Goal: Find specific page/section: Find specific page/section

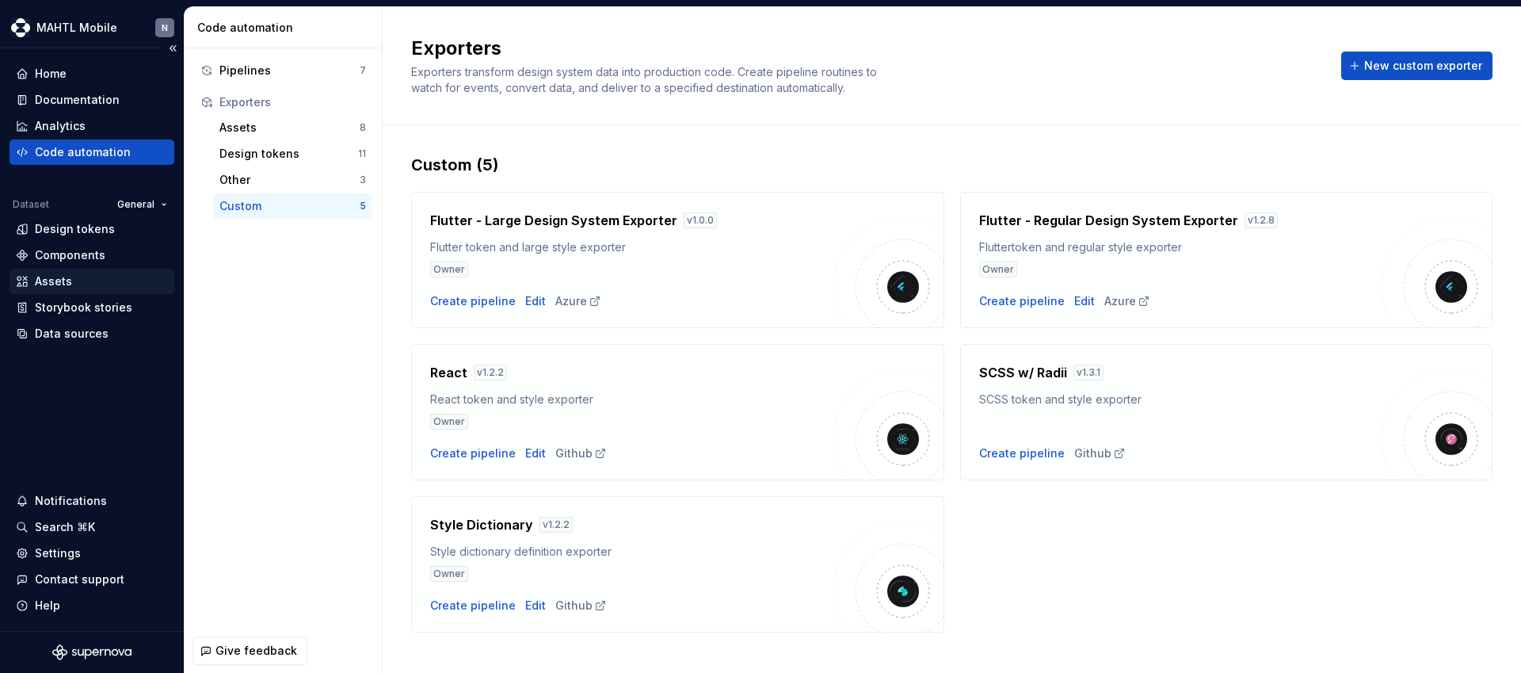
click at [80, 280] on div "Assets" at bounding box center [92, 281] width 152 height 16
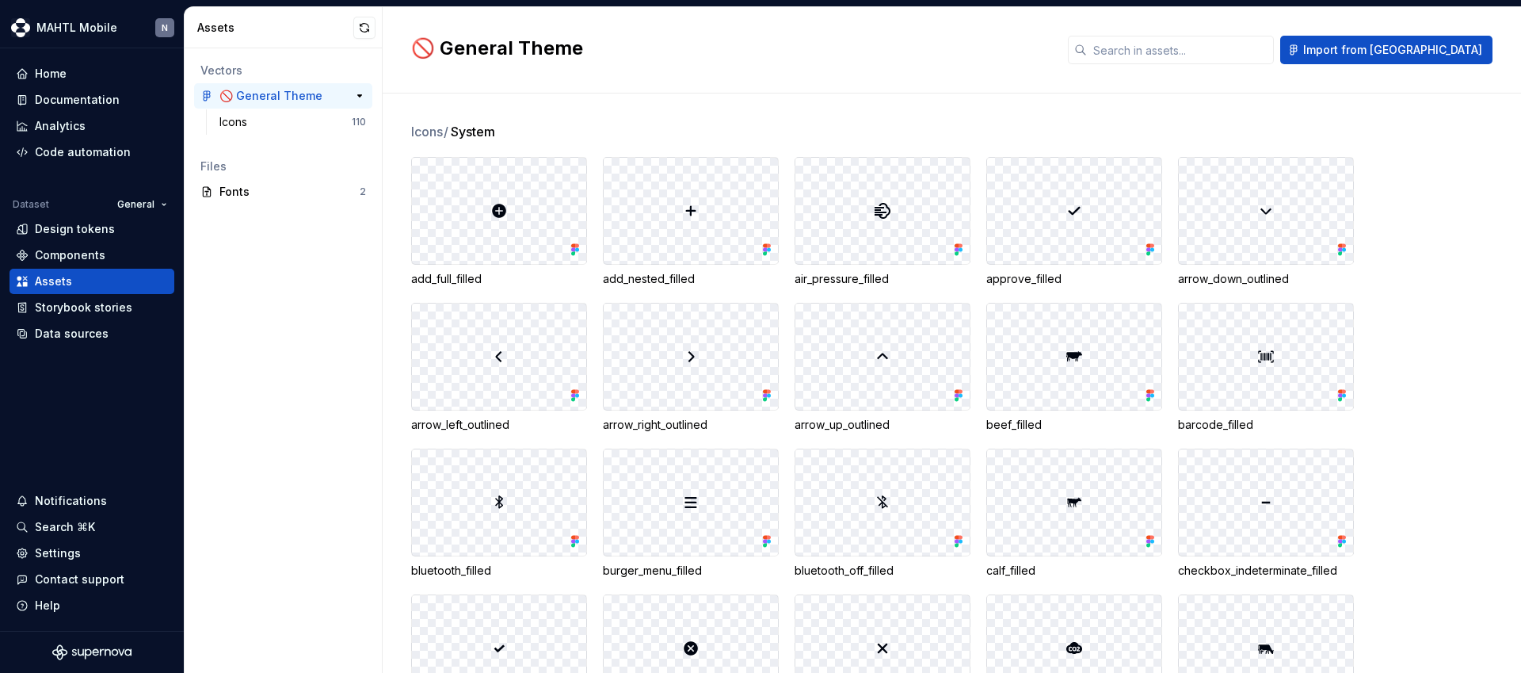
click at [252, 106] on div "🚫 General Theme 110" at bounding box center [283, 95] width 178 height 25
click at [246, 120] on div "Icons" at bounding box center [236, 122] width 34 height 16
click at [1258, 53] on input "text" at bounding box center [1180, 50] width 187 height 29
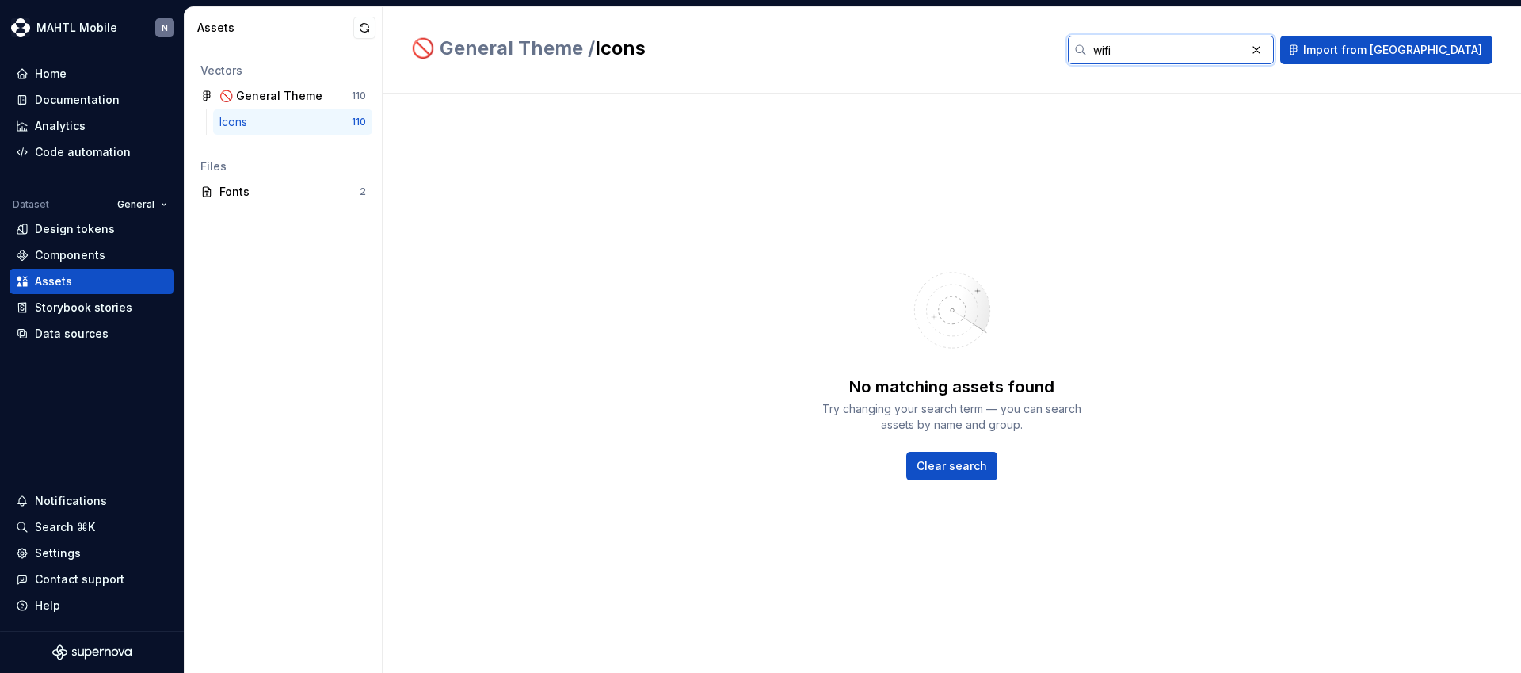
type input "wifi"
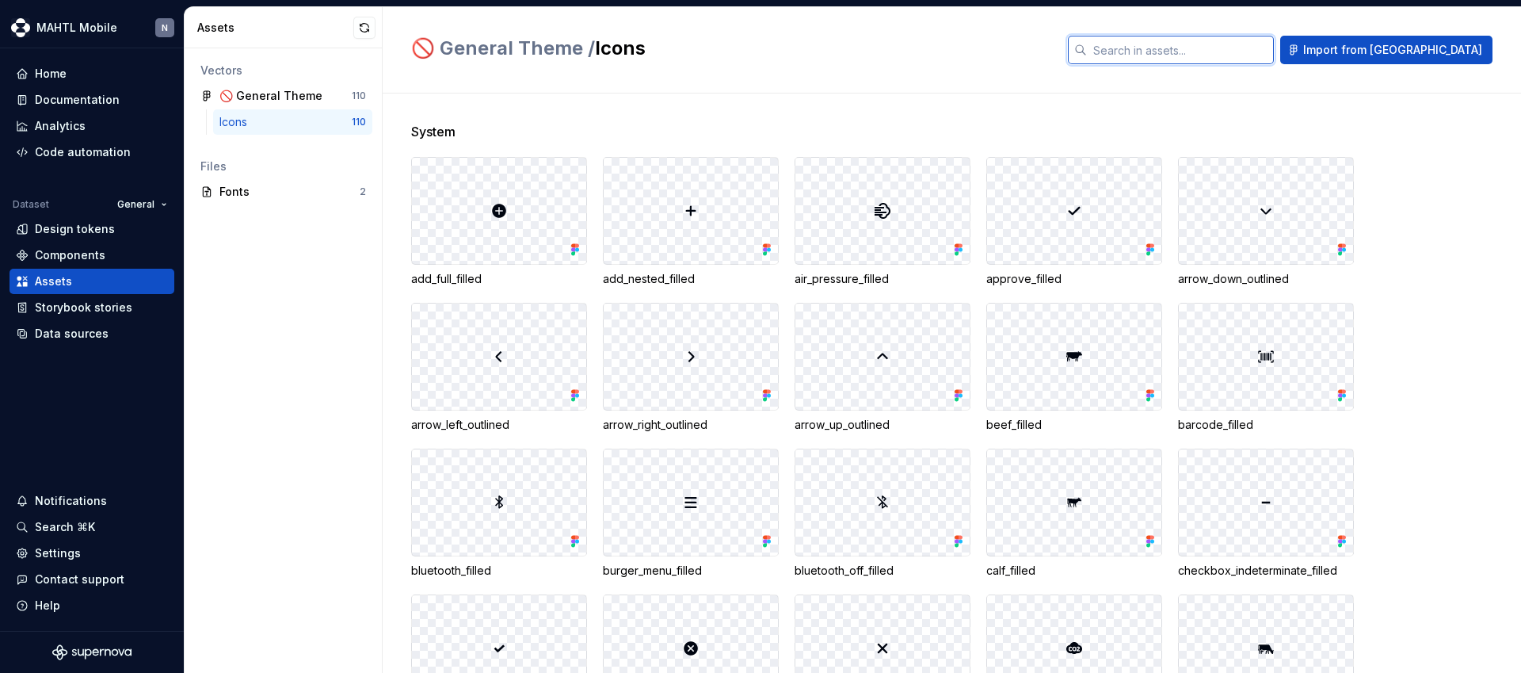
click at [1229, 53] on input "text" at bounding box center [1180, 50] width 187 height 29
type input "ד"
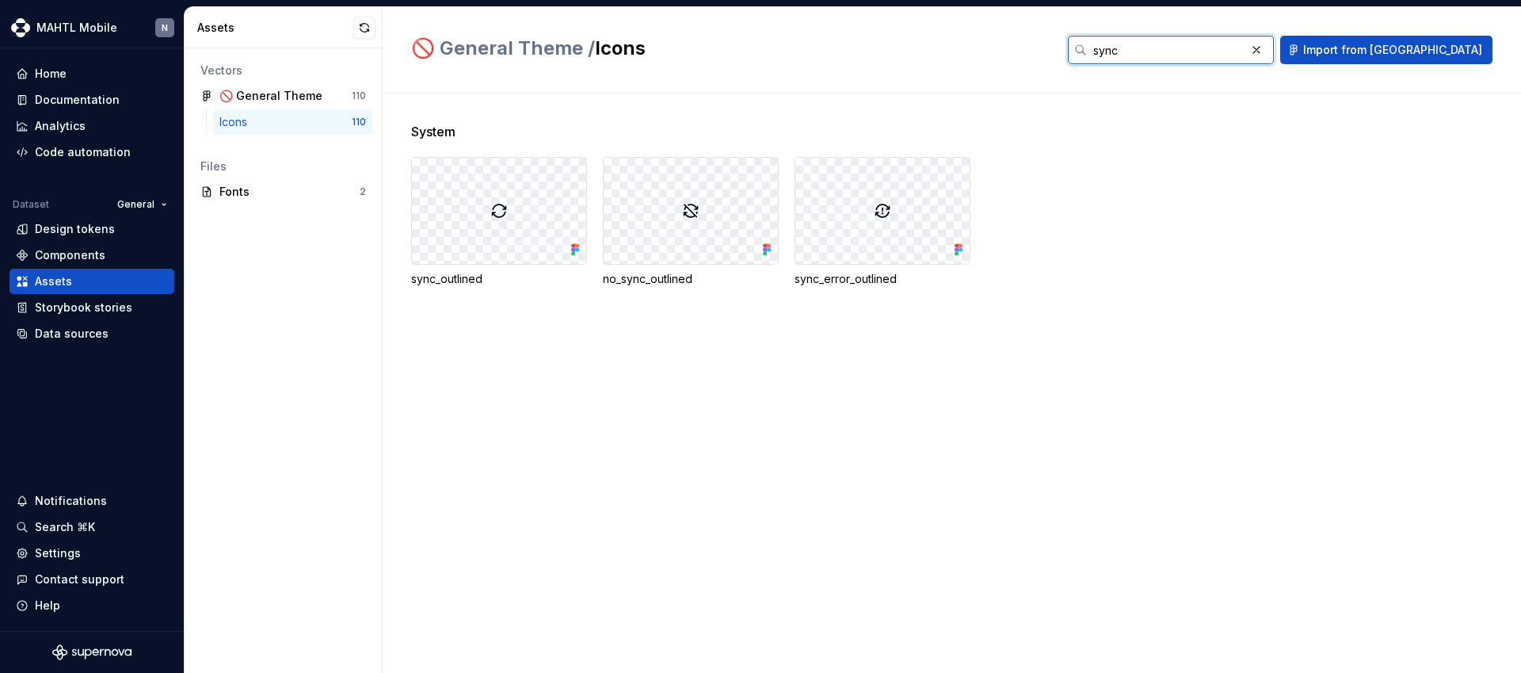
click at [1182, 52] on input "sync" at bounding box center [1166, 50] width 158 height 29
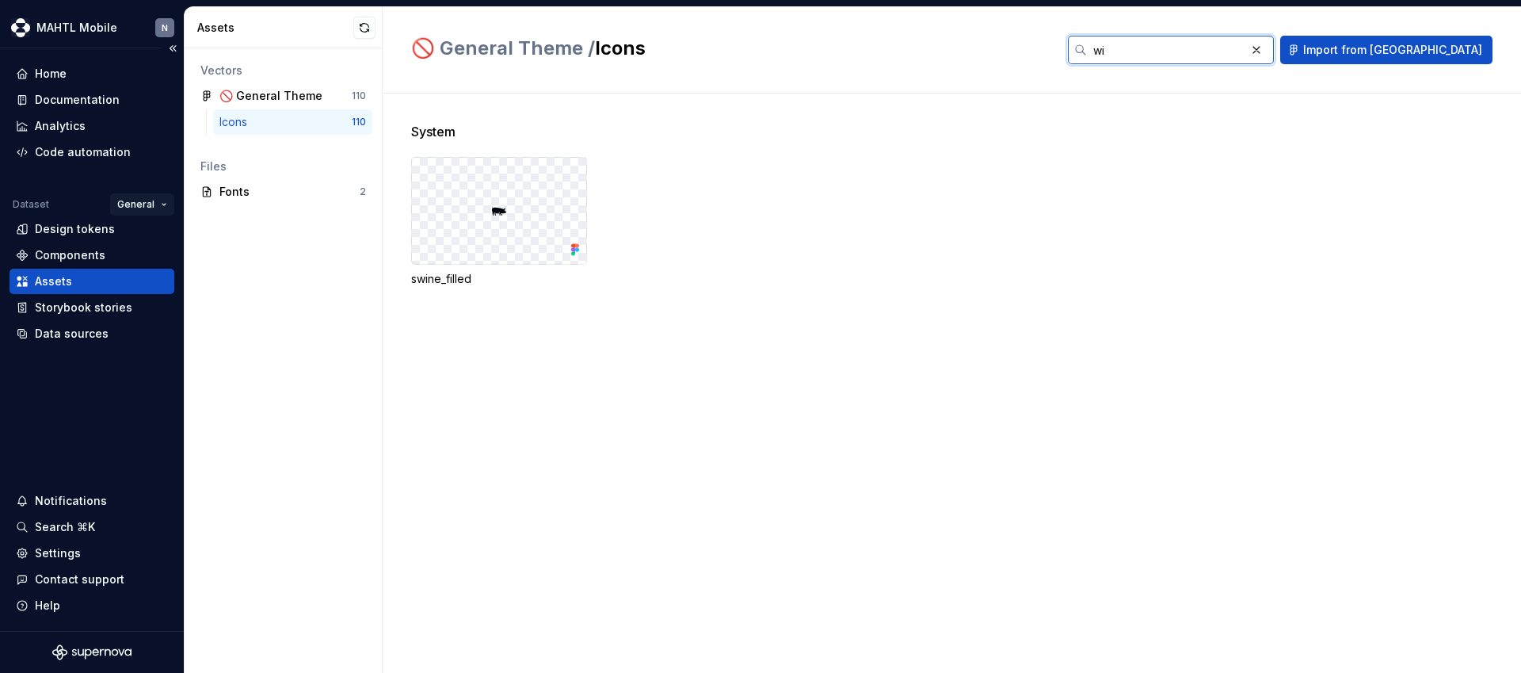
type input "wi"
click at [143, 207] on html "MAHTL Mobile N Home Documentation Analytics Code automation Dataset General Des…" at bounding box center [760, 336] width 1521 height 673
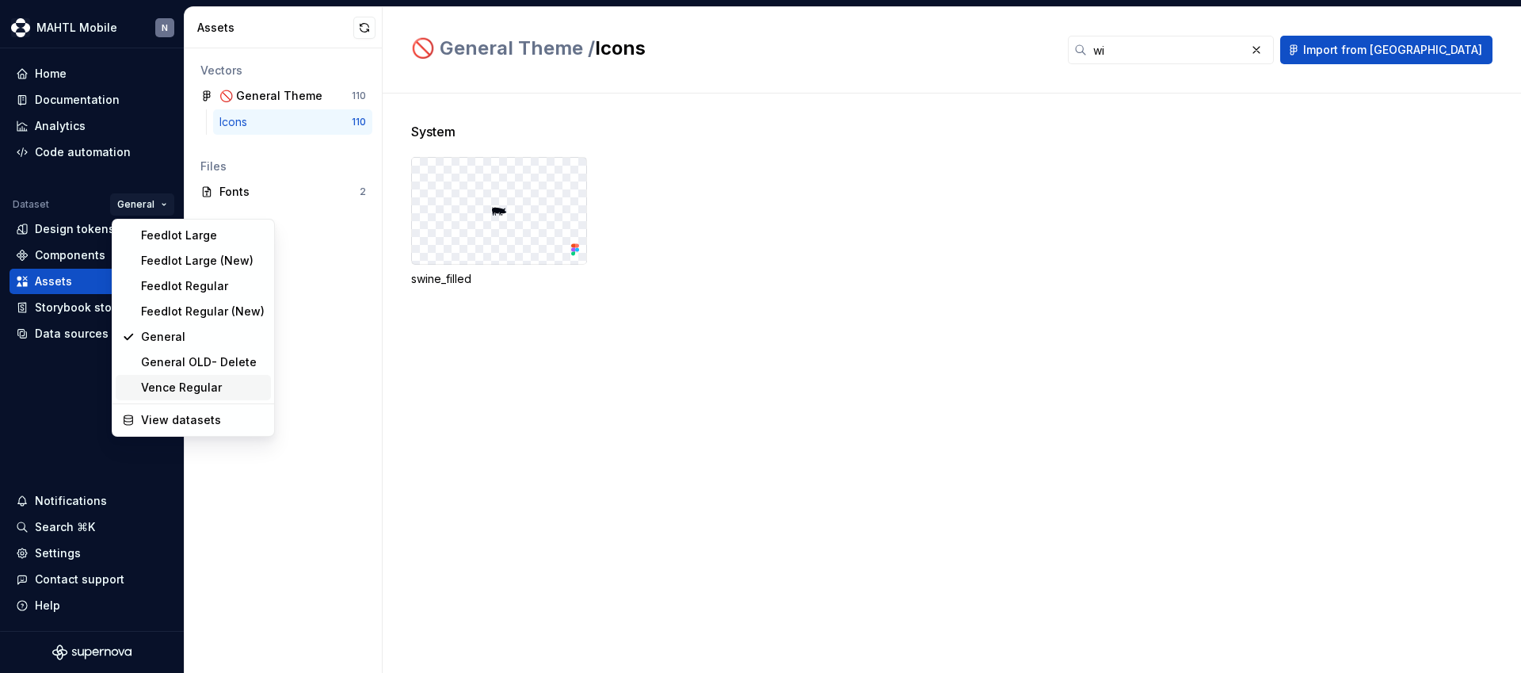
click at [185, 385] on div "Vence Regular" at bounding box center [203, 388] width 124 height 16
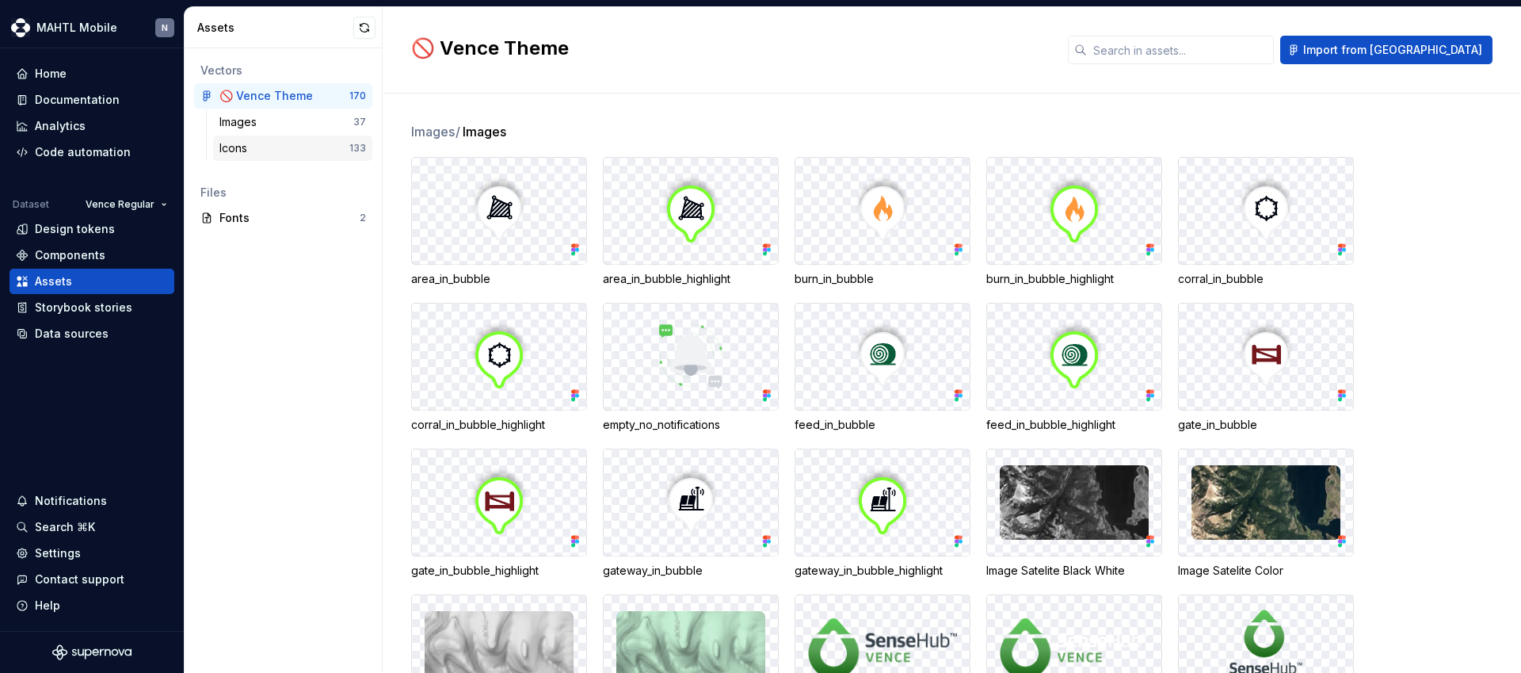
click at [247, 153] on div "Icons" at bounding box center [236, 148] width 34 height 16
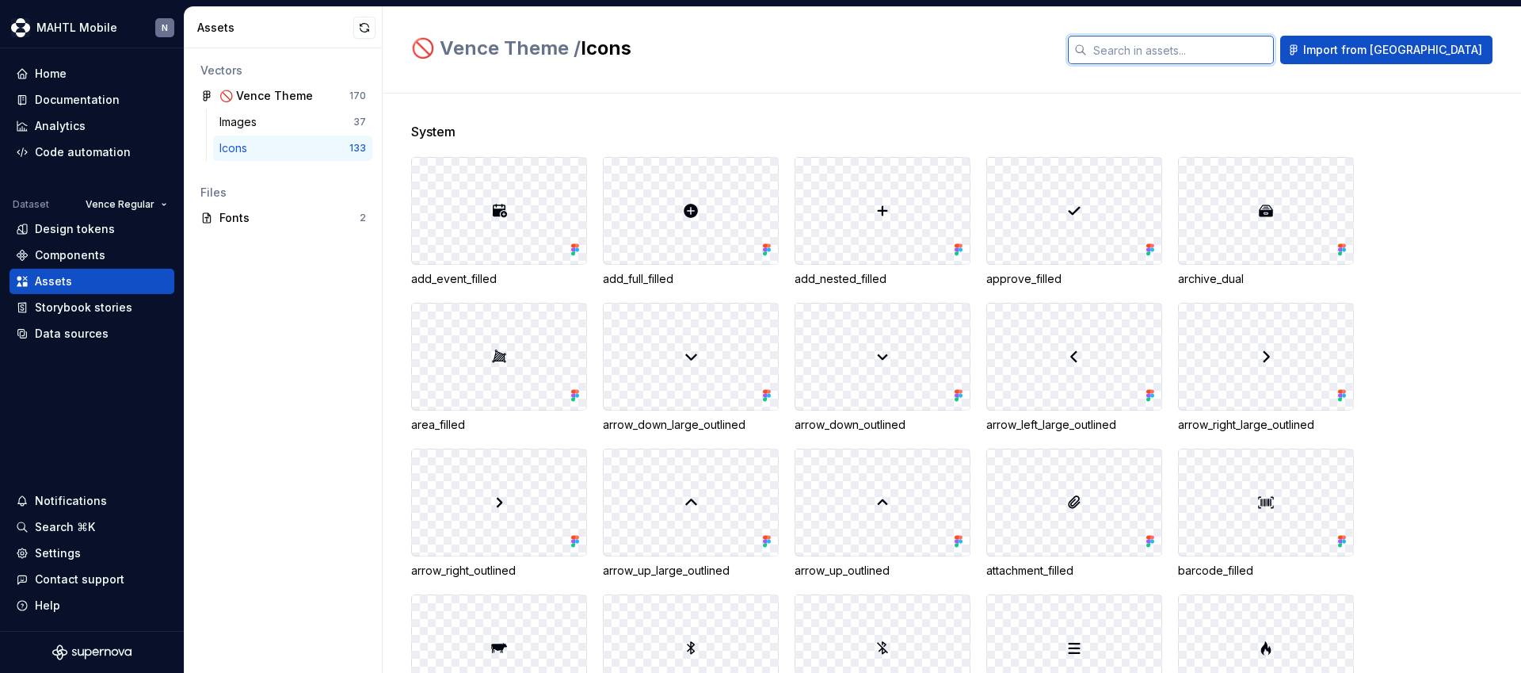
click at [1245, 54] on input "text" at bounding box center [1180, 50] width 187 height 29
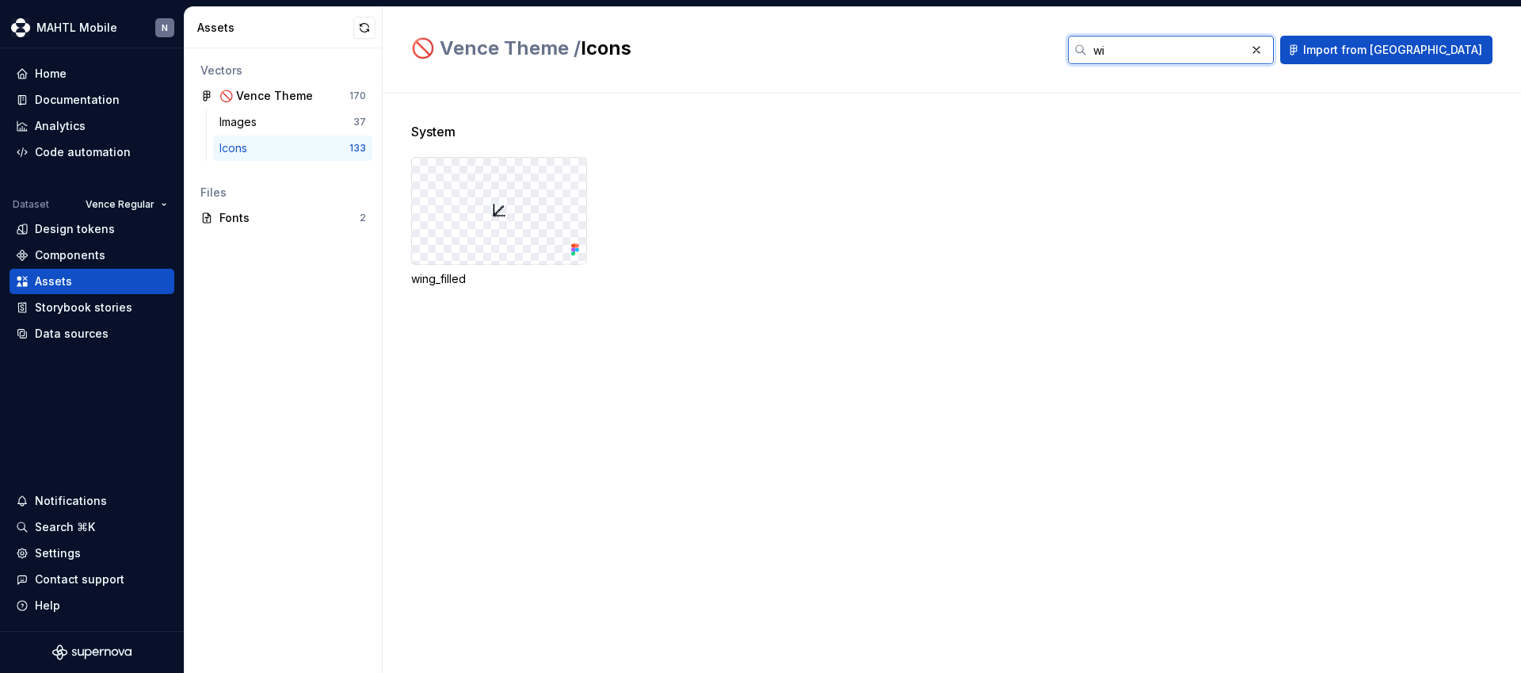
type input "w"
type input "sync"
click at [1193, 48] on input "sync" at bounding box center [1166, 50] width 158 height 29
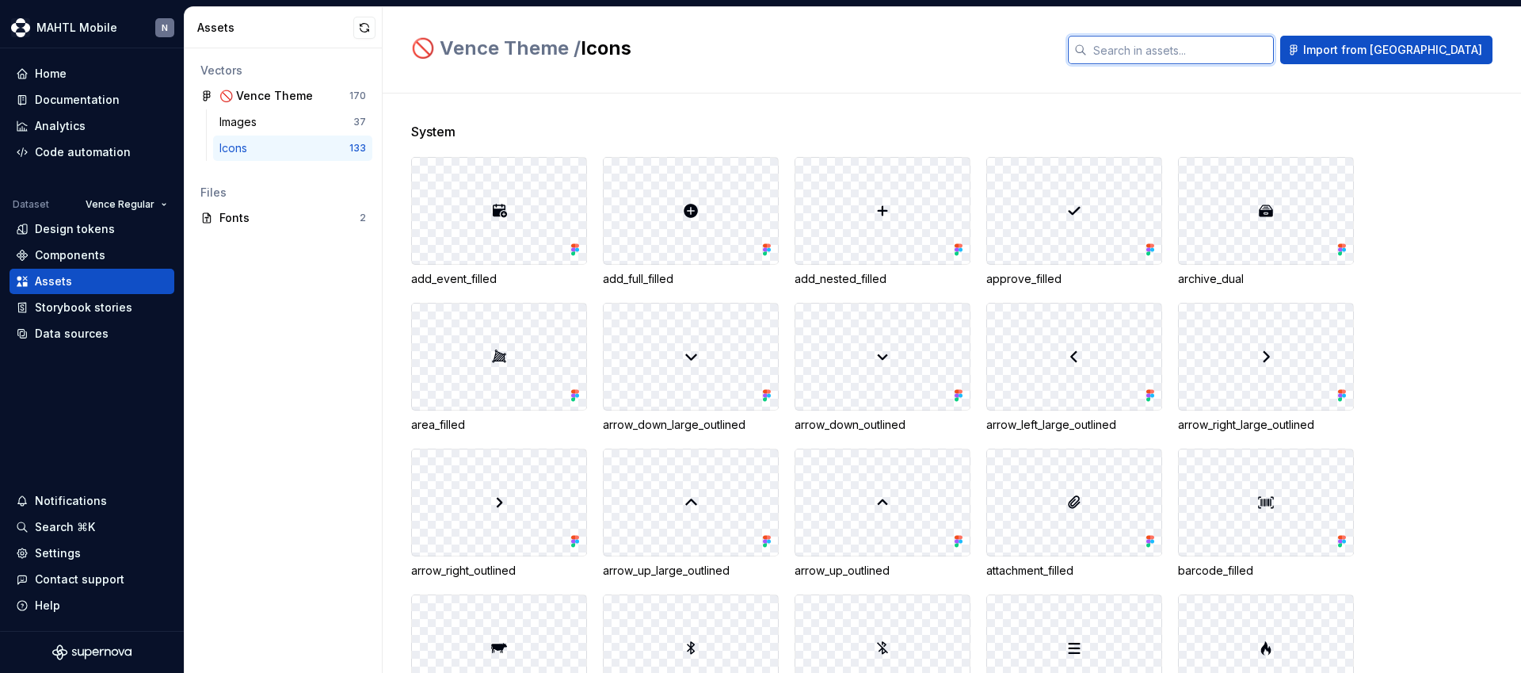
click at [1228, 55] on input "text" at bounding box center [1180, 50] width 187 height 29
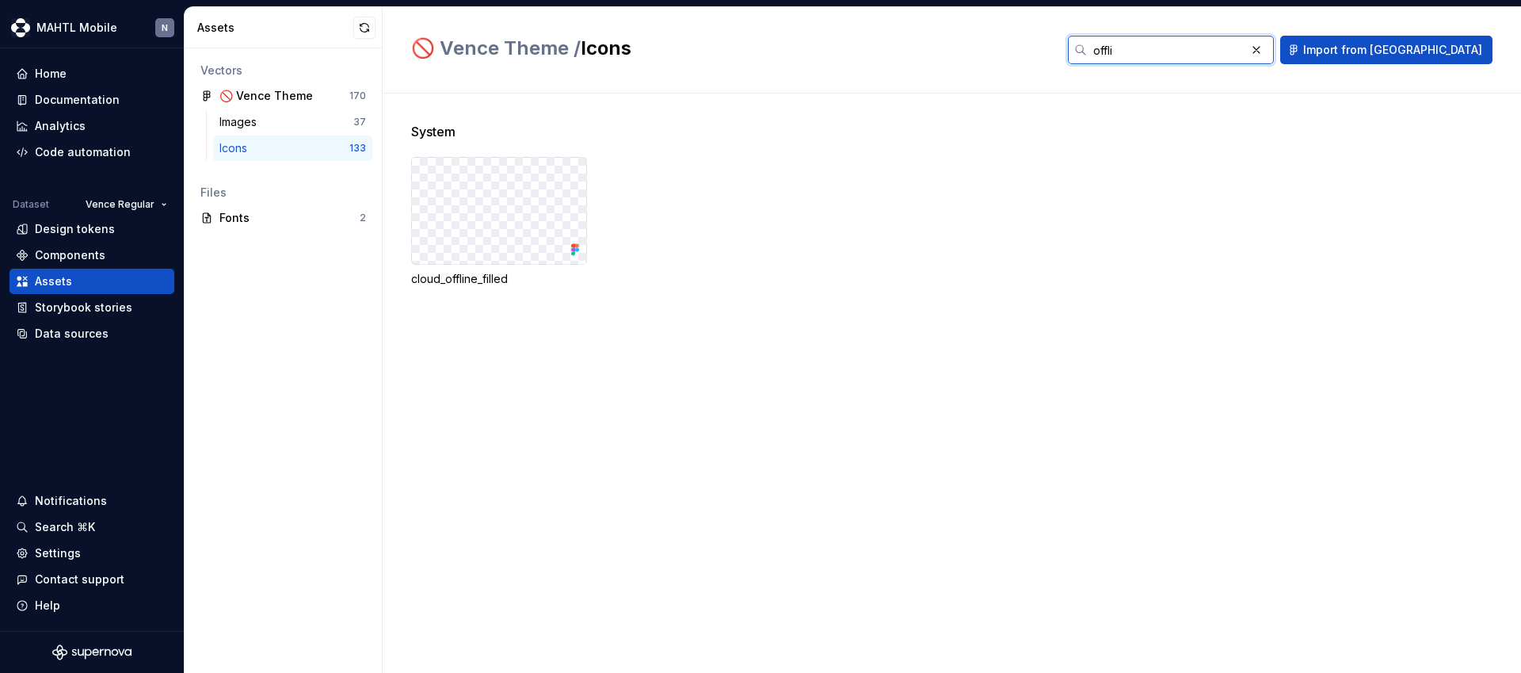
type input "offli"
